Goal: Transaction & Acquisition: Purchase product/service

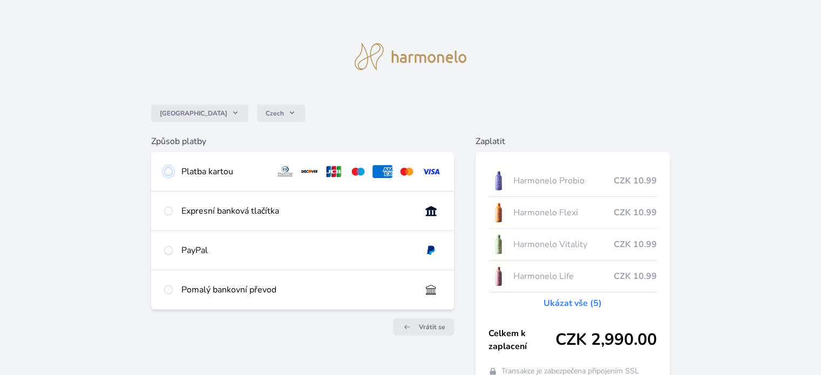
click at [169, 172] on input "radio" at bounding box center [168, 171] width 9 height 9
radio input "true"
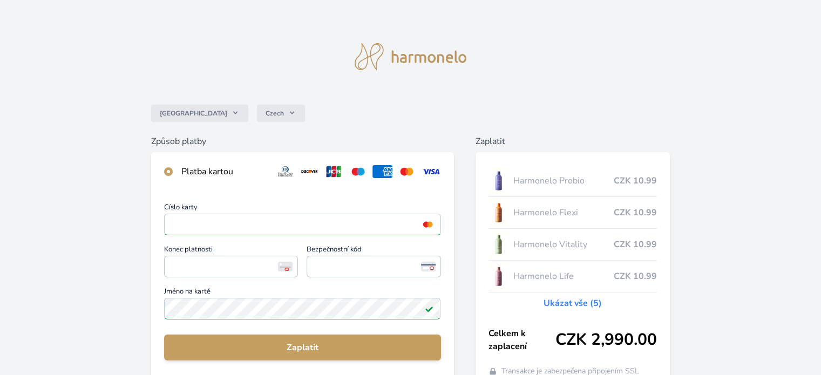
click at [102, 220] on div "Česko Czech Způsob platby Platba kartou Číslo karty <p>Your browser does not su…" at bounding box center [410, 281] width 821 height 562
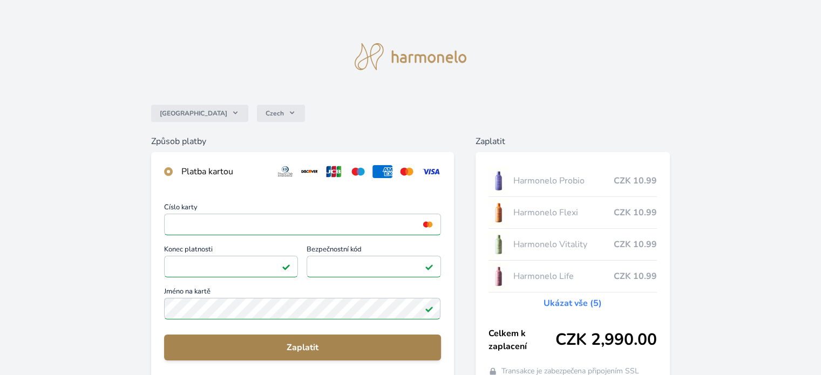
click at [301, 346] on span "Zaplatit" at bounding box center [302, 347] width 259 height 13
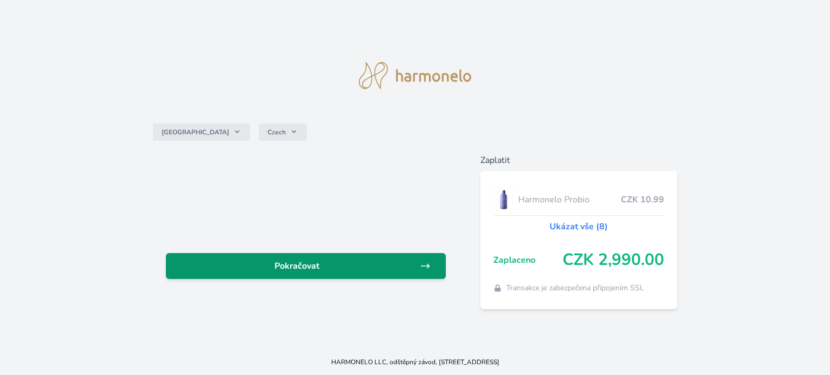
click at [310, 265] on span "Pokračovat" at bounding box center [296, 266] width 245 height 13
